Goal: Task Accomplishment & Management: Use online tool/utility

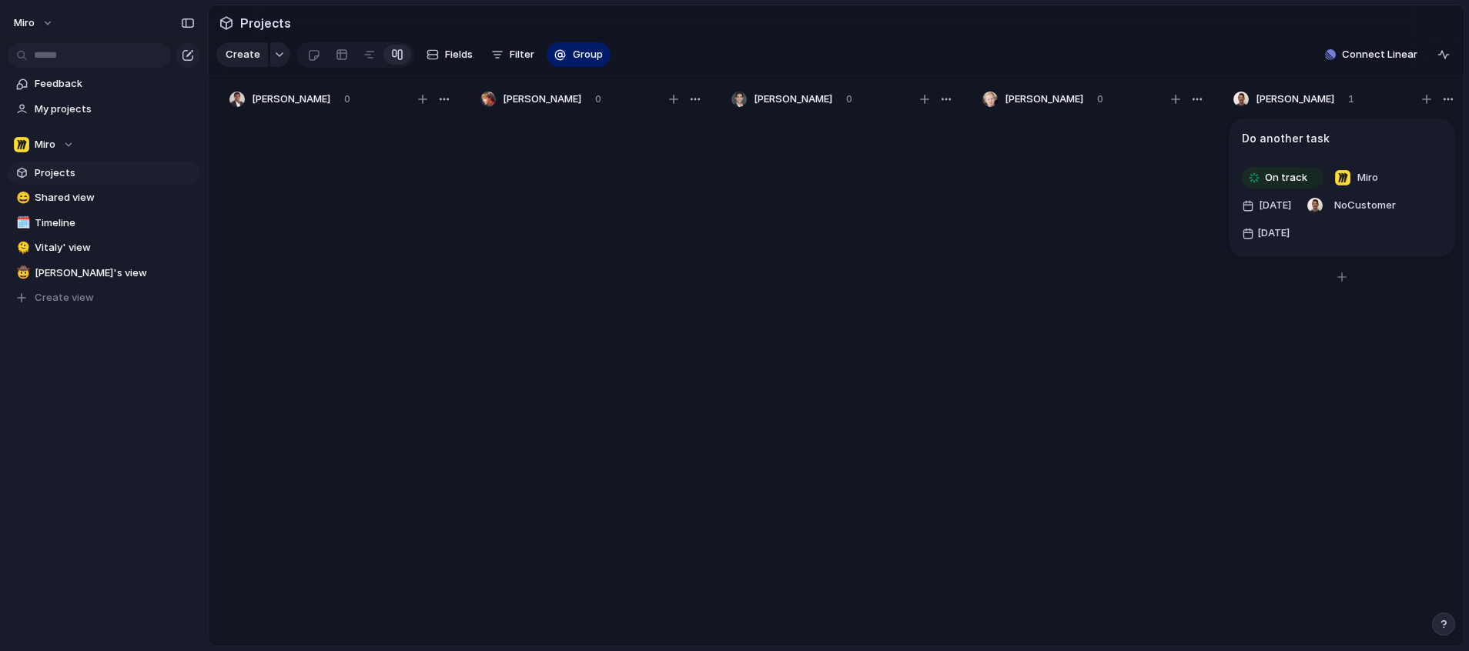
click at [1275, 147] on h1 "Do another task" at bounding box center [1286, 138] width 88 height 17
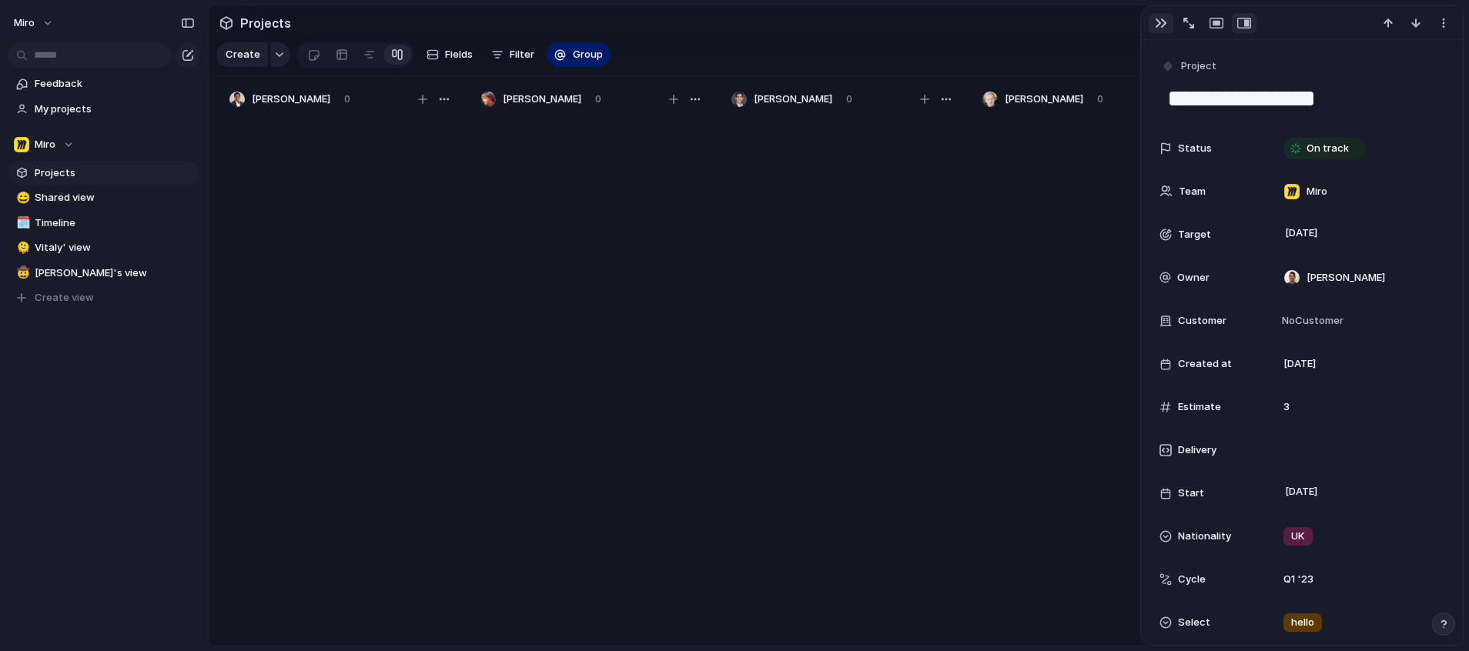
click at [1160, 21] on div "button" at bounding box center [1161, 23] width 12 height 12
